Goal: Information Seeking & Learning: Learn about a topic

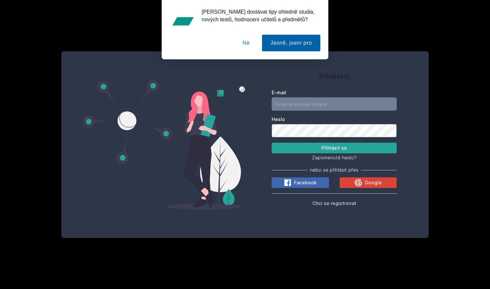
click at [281, 45] on button "Jasně, jsem pro" at bounding box center [291, 43] width 58 height 17
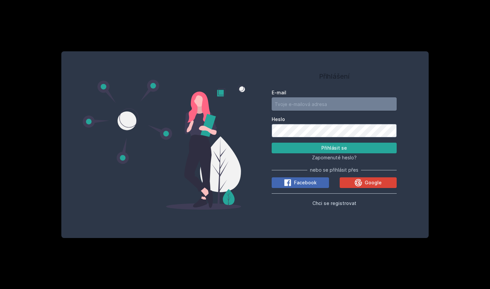
click at [307, 105] on input "E-mail" at bounding box center [334, 103] width 125 height 13
type input "[EMAIL_ADDRESS][DOMAIN_NAME]"
click at [334, 148] on button "Přihlásit se" at bounding box center [334, 148] width 125 height 11
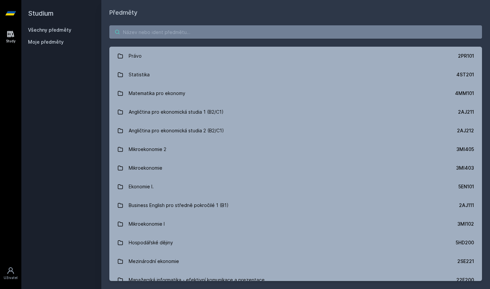
click at [155, 34] on input "search" at bounding box center [295, 31] width 373 height 13
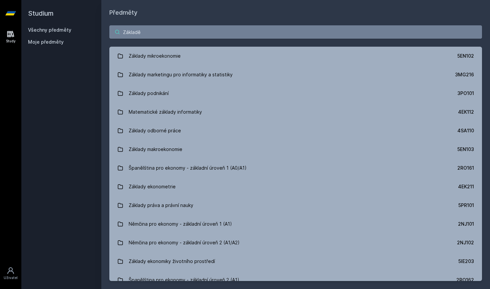
type input "Základě"
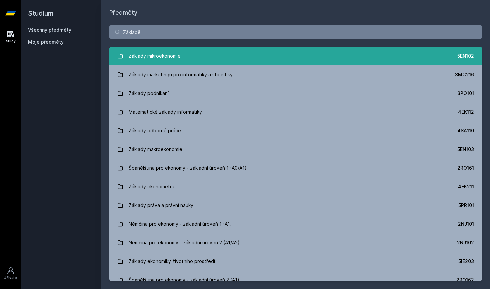
drag, startPoint x: 150, startPoint y: 42, endPoint x: 158, endPoint y: 55, distance: 16.0
click at [158, 55] on div "Základy mikroekonomie" at bounding box center [155, 55] width 52 height 13
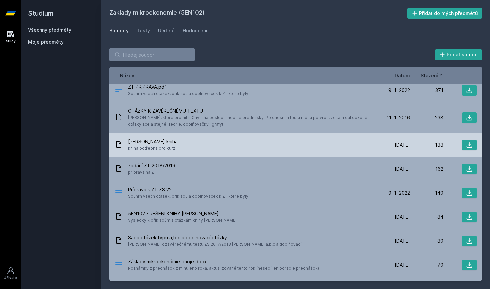
scroll to position [30, 0]
click at [118, 145] on icon at bounding box center [119, 144] width 8 height 8
click at [136, 141] on span "[PERSON_NAME] kniha" at bounding box center [153, 141] width 50 height 7
click at [466, 144] on button at bounding box center [469, 144] width 15 height 11
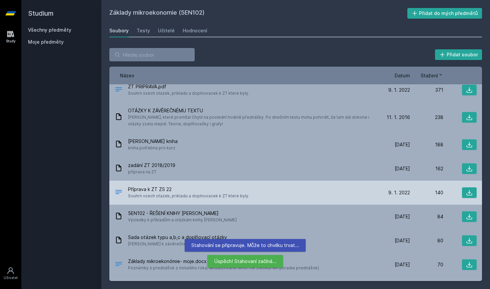
scroll to position [40, 0]
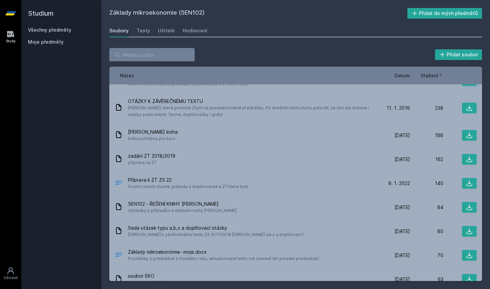
click at [332, 30] on div "Soubory Testy Učitelé Hodnocení" at bounding box center [295, 30] width 373 height 13
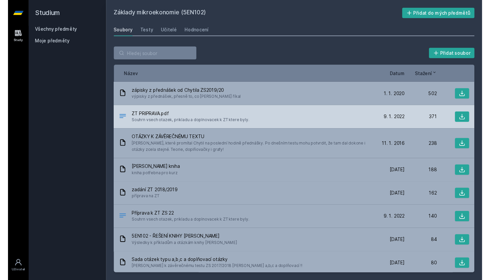
scroll to position [0, 0]
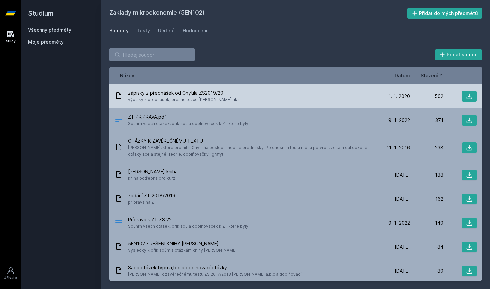
click at [236, 97] on div "zápisky z přednášek od Chytila ZS2019/20 výpisky z přednášek, přesně to, co [PE…" at bounding box center [246, 96] width 262 height 13
click at [470, 96] on icon at bounding box center [469, 96] width 7 height 7
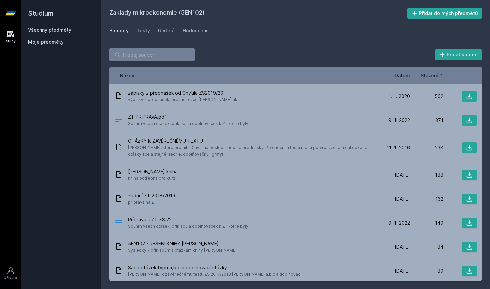
click at [262, 38] on div "Základy mikroekonomie (5EN102) Přidat do mých předmětů [GEOGRAPHIC_DATA] Testy …" at bounding box center [295, 144] width 373 height 273
